Goal: Task Accomplishment & Management: Manage account settings

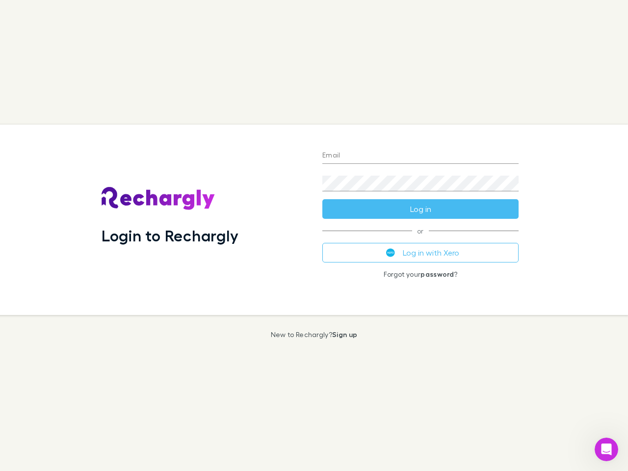
click at [314, 236] on div "Login to Rechargly" at bounding box center [204, 220] width 221 height 191
click at [421, 156] on input "Email" at bounding box center [421, 156] width 196 height 16
click at [421, 209] on form "Email Password Log in" at bounding box center [421, 179] width 196 height 79
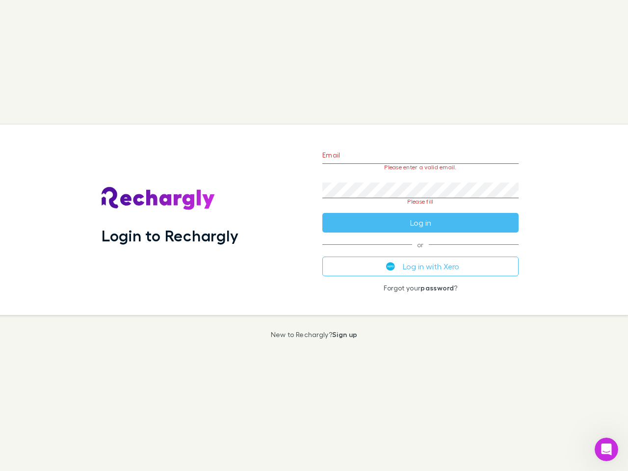
click at [421, 253] on div "Email Please enter a valid email. Password Please fill Log in or Log in with Xe…" at bounding box center [421, 220] width 212 height 191
